Goal: Browse casually

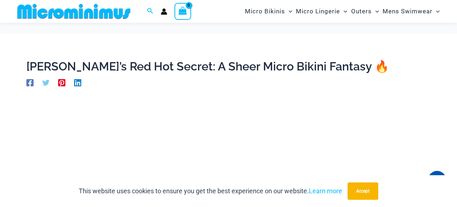
scroll to position [174, 0]
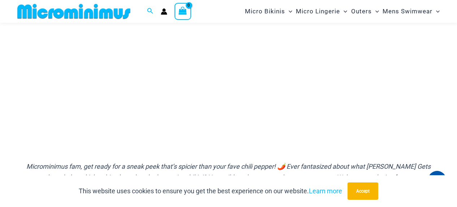
scroll to position [167, 0]
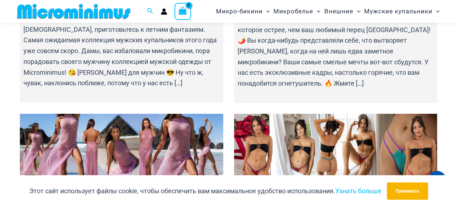
scroll to position [1433, 0]
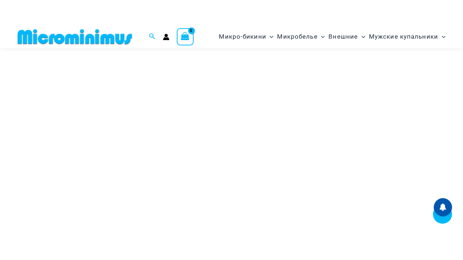
scroll to position [174, 0]
